Goal: Information Seeking & Learning: Learn about a topic

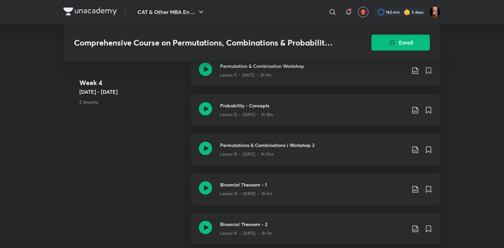
scroll to position [757, 0]
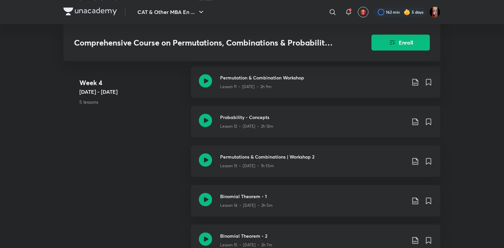
click at [255, 120] on h3 "Probability - Concepts" at bounding box center [313, 116] width 186 height 7
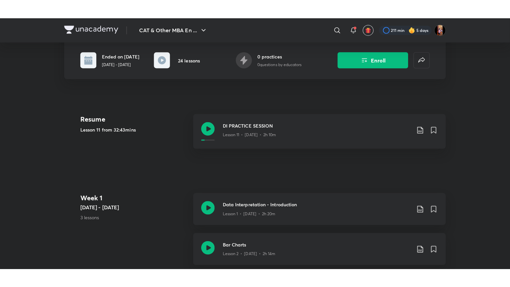
scroll to position [165, 0]
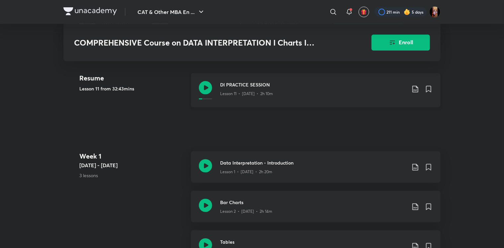
click at [248, 84] on h3 "DI PRACTICE SESSION" at bounding box center [313, 84] width 186 height 7
